Goal: Find specific page/section

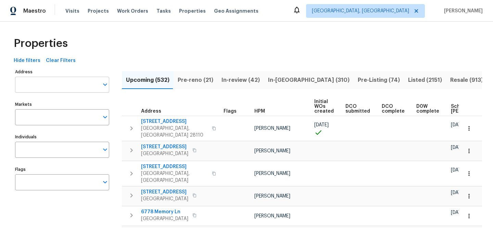
click at [68, 87] on input "Address" at bounding box center [57, 85] width 84 height 16
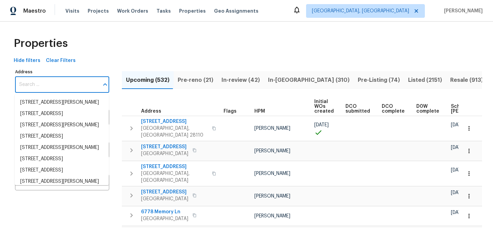
paste input "[STREET_ADDRESS]"
type input "[STREET_ADDRESS]"
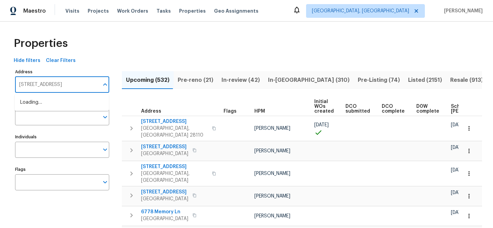
scroll to position [0, 14]
click at [66, 98] on li "[STREET_ADDRESS]" at bounding box center [62, 102] width 94 height 11
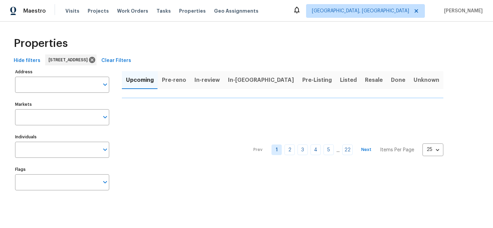
type input "[STREET_ADDRESS]"
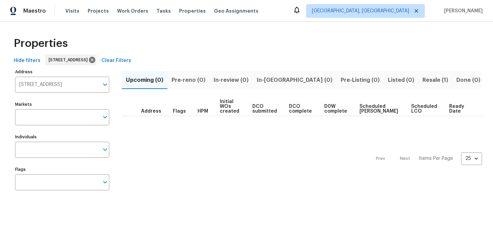
click at [423, 77] on span "Resale (1)" at bounding box center [436, 80] width 26 height 10
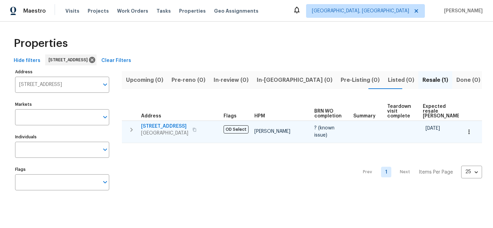
click at [157, 127] on span "[STREET_ADDRESS]" at bounding box center [164, 126] width 47 height 7
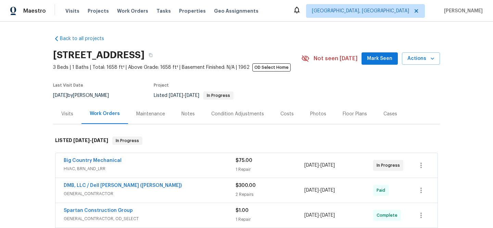
click at [162, 170] on span "HVAC, BRN_AND_LRR" at bounding box center [150, 168] width 172 height 7
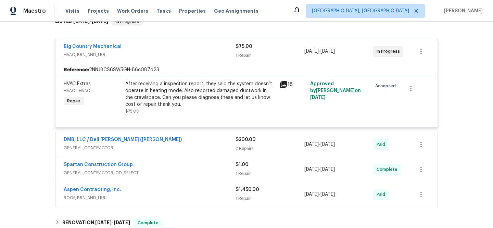
scroll to position [121, 0]
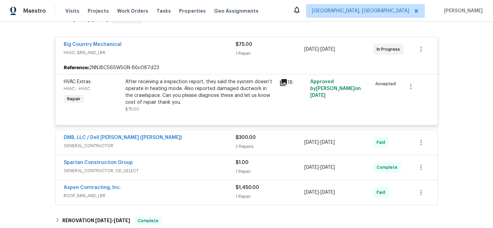
click at [176, 43] on div "Big Country Mechanical" at bounding box center [150, 45] width 172 height 8
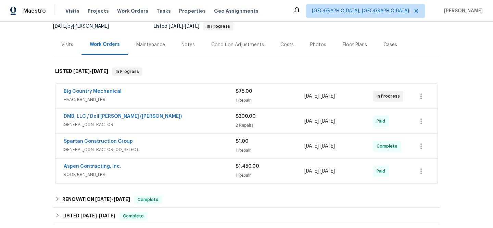
scroll to position [68, 0]
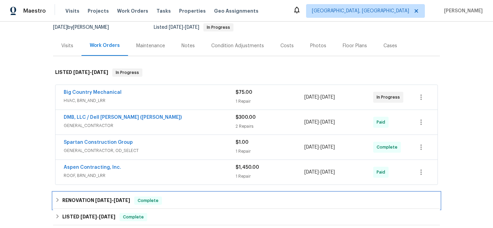
click at [199, 202] on div "RENOVATION 8/20/25 - 8/20/25 Complete" at bounding box center [246, 201] width 383 height 8
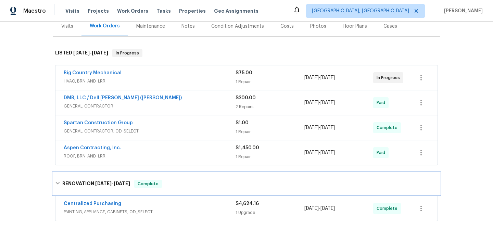
scroll to position [124, 0]
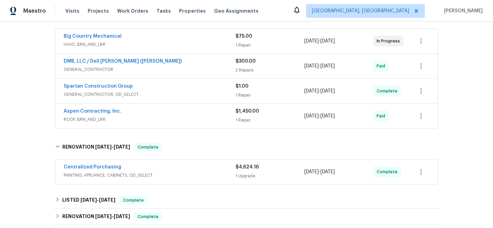
click at [195, 175] on span "PAINTING, APPLIANCE, CABINETS, OD_SELECT" at bounding box center [150, 175] width 172 height 7
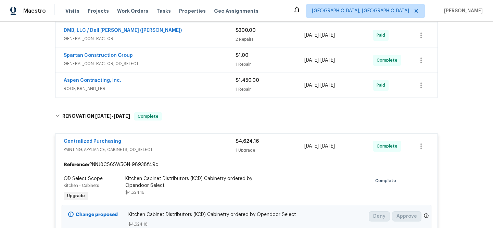
scroll to position [184, 0]
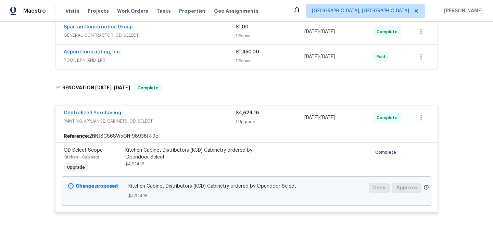
click at [202, 134] on div "Reference: 2NNJ8CS6SW5GN-98938f49c" at bounding box center [246, 136] width 382 height 12
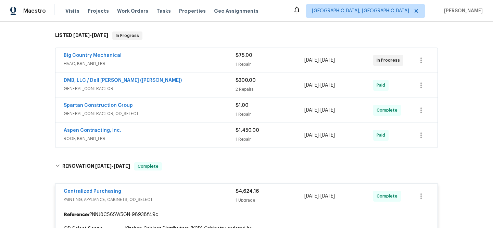
scroll to position [0, 0]
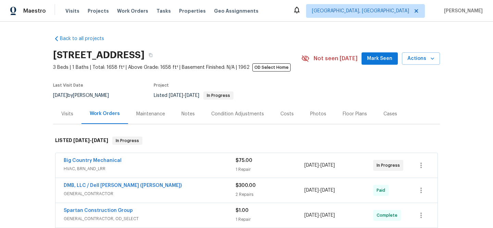
click at [63, 118] on div "Visits" at bounding box center [67, 114] width 28 height 20
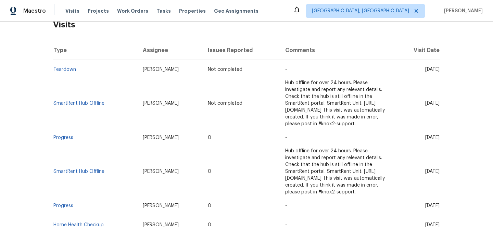
scroll to position [116, 0]
